Goal: Information Seeking & Learning: Learn about a topic

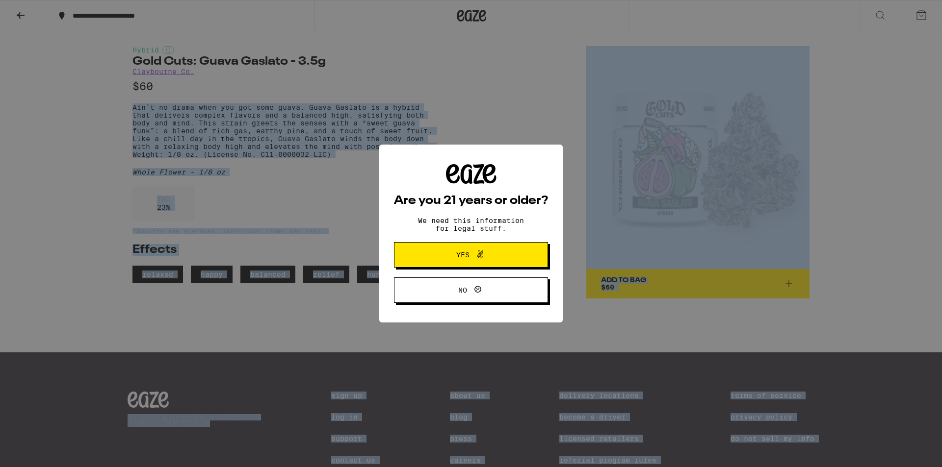
click at [222, 159] on body "**********" at bounding box center [471, 254] width 942 height 508
click at [502, 254] on span "Yes" at bounding box center [471, 255] width 75 height 13
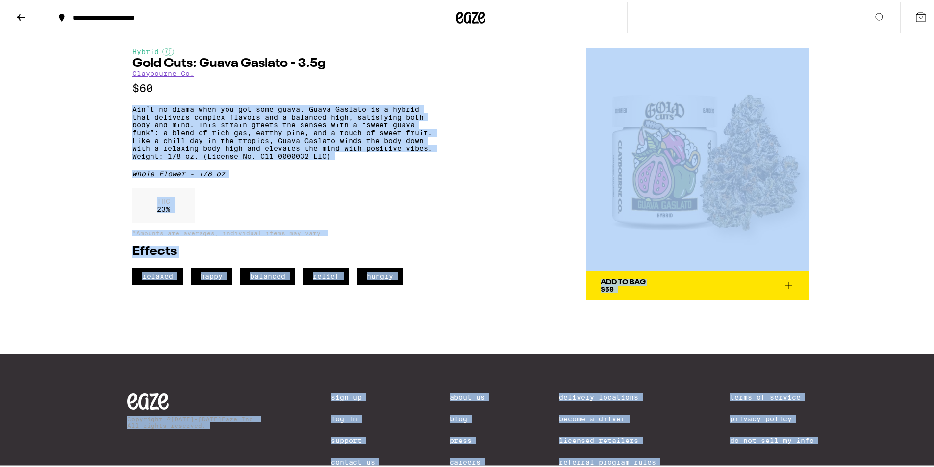
click at [230, 152] on p "Ain’t no drama when you got some guava. Guava Gaslato is a hybrid that delivers…" at bounding box center [284, 130] width 305 height 55
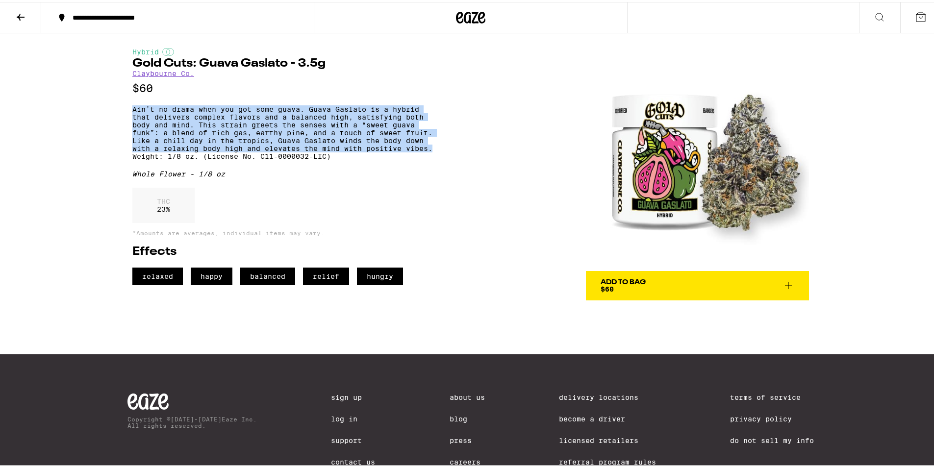
drag, startPoint x: 121, startPoint y: 104, endPoint x: 453, endPoint y: 157, distance: 336.1
click at [453, 157] on div "Hybrid Gold Cuts: Guava Gaslato - 3.5g [PERSON_NAME] Co. $60 Ain’t no drama whe…" at bounding box center [471, 164] width 706 height 267
copy p "Ain’t no drama when you got some guava. Guava Gaslato is a hybrid that delivers…"
drag, startPoint x: 433, startPoint y: 154, endPoint x: 117, endPoint y: 108, distance: 319.3
click at [118, 108] on div "Hybrid Gold Cuts: Guava Gaslato - 3.5g [PERSON_NAME] Co. $60 Ain’t no drama whe…" at bounding box center [471, 164] width 706 height 267
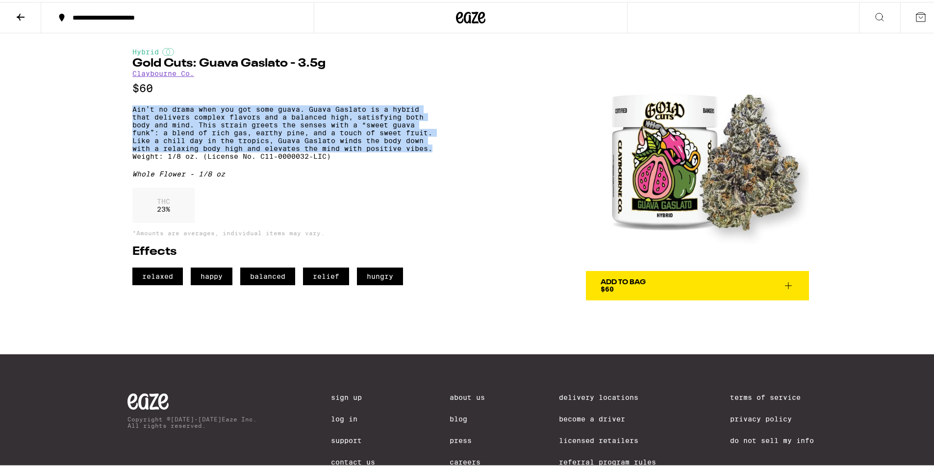
copy p "Ain’t no drama when you got some guava. Guava Gaslato is a hybrid that delivers…"
